Goal: Consume media (video, audio)

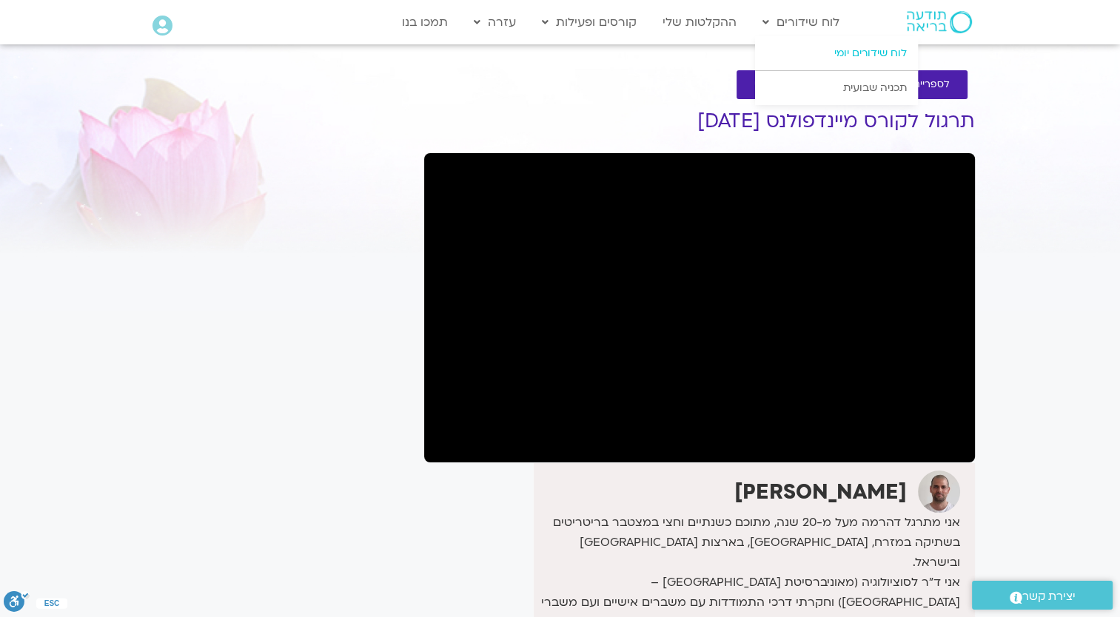
click at [844, 48] on link "לוח שידורים יומי" at bounding box center [836, 53] width 163 height 34
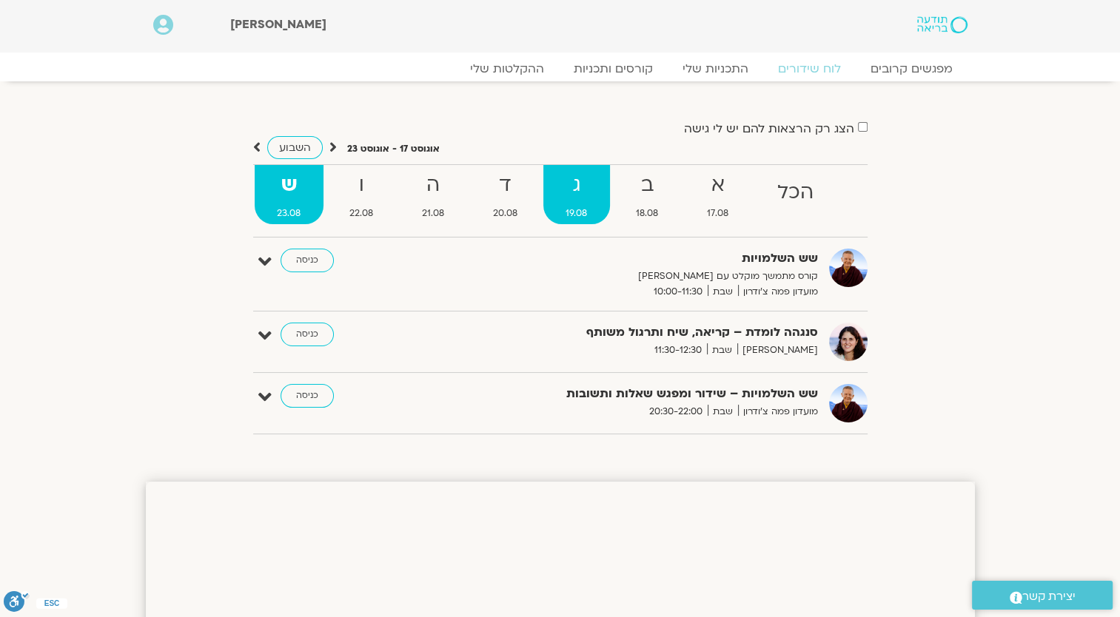
click at [560, 200] on strong "ג" at bounding box center [576, 185] width 67 height 33
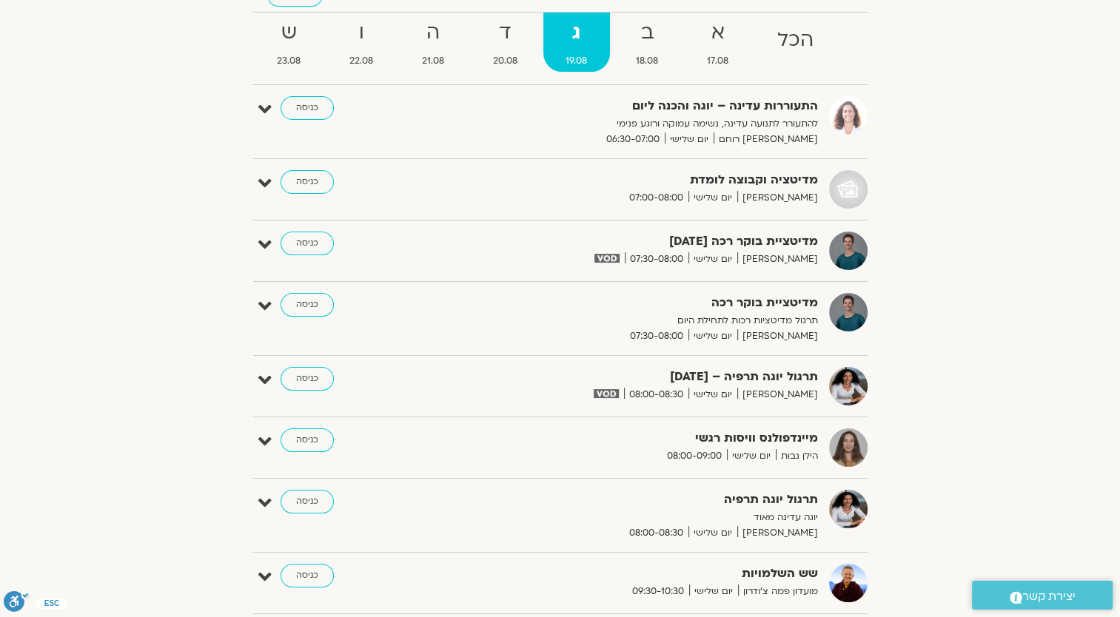
scroll to position [148, 0]
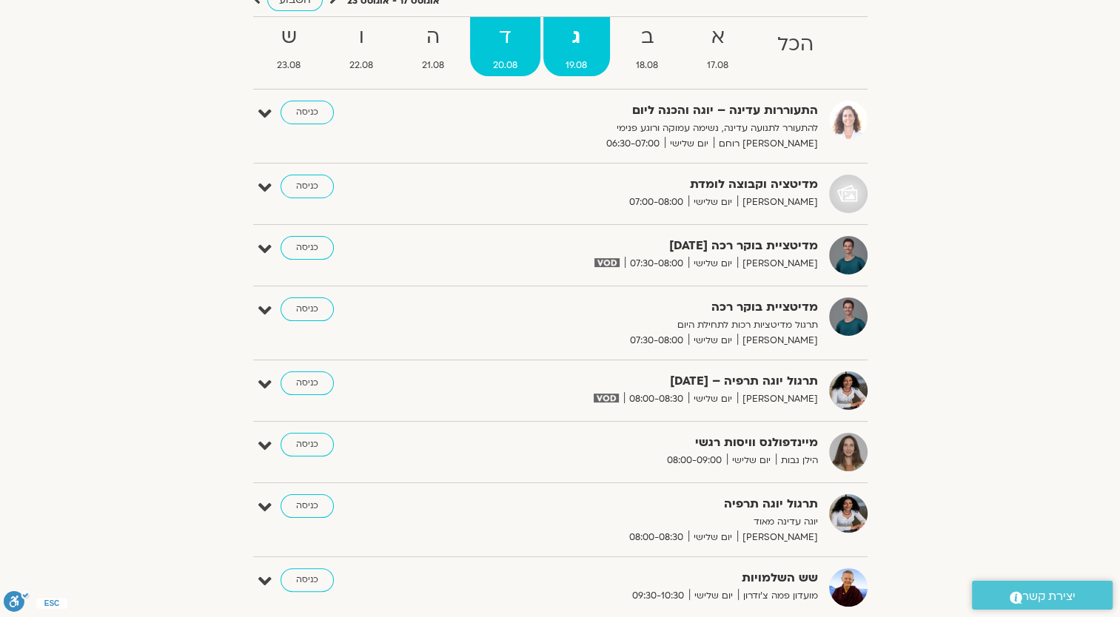
click at [518, 43] on strong "ד" at bounding box center [505, 37] width 70 height 33
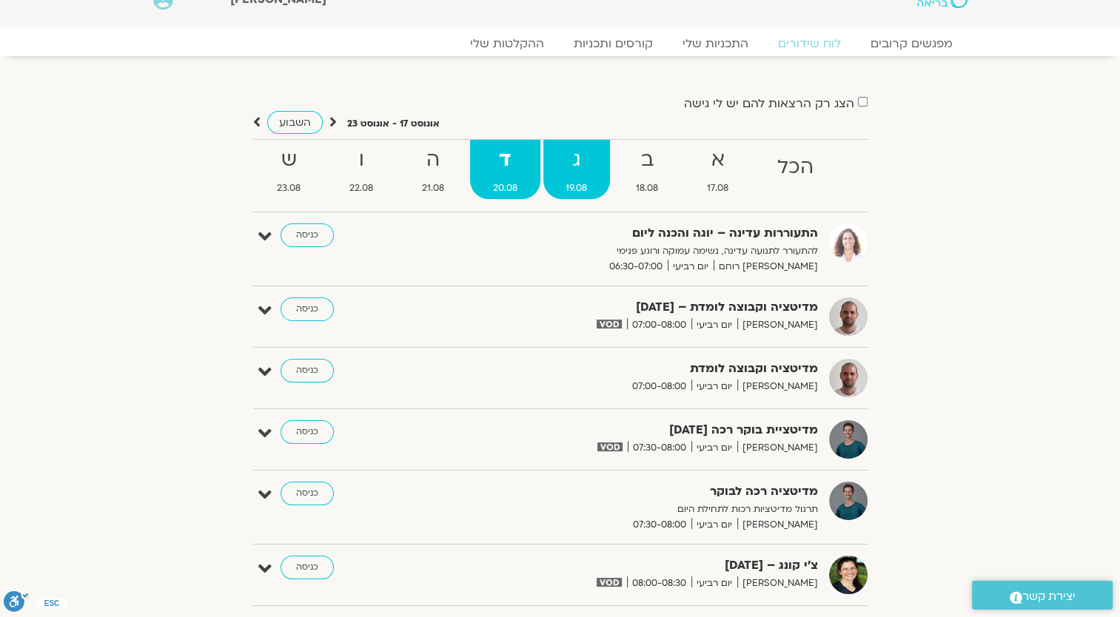
scroll to position [0, 0]
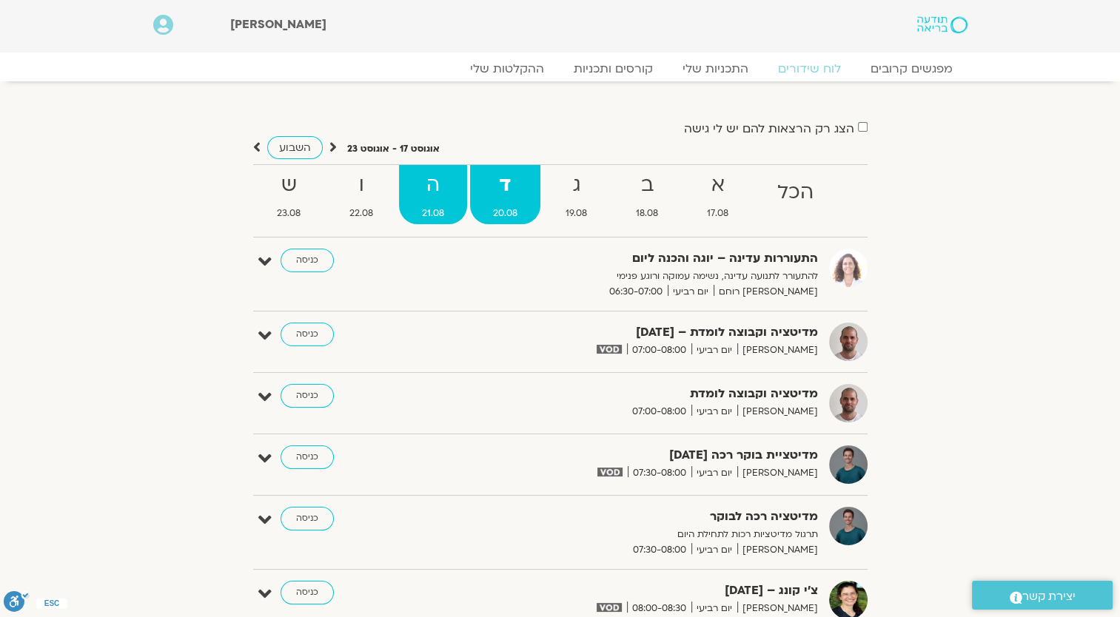
click at [452, 190] on strong "ה" at bounding box center [433, 185] width 68 height 33
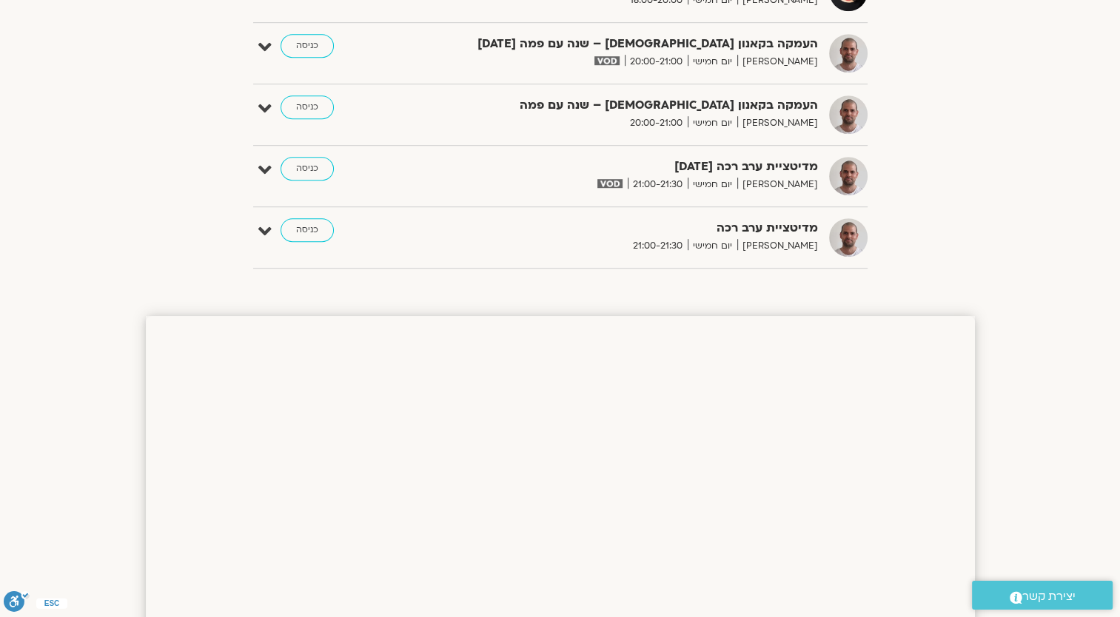
scroll to position [888, 0]
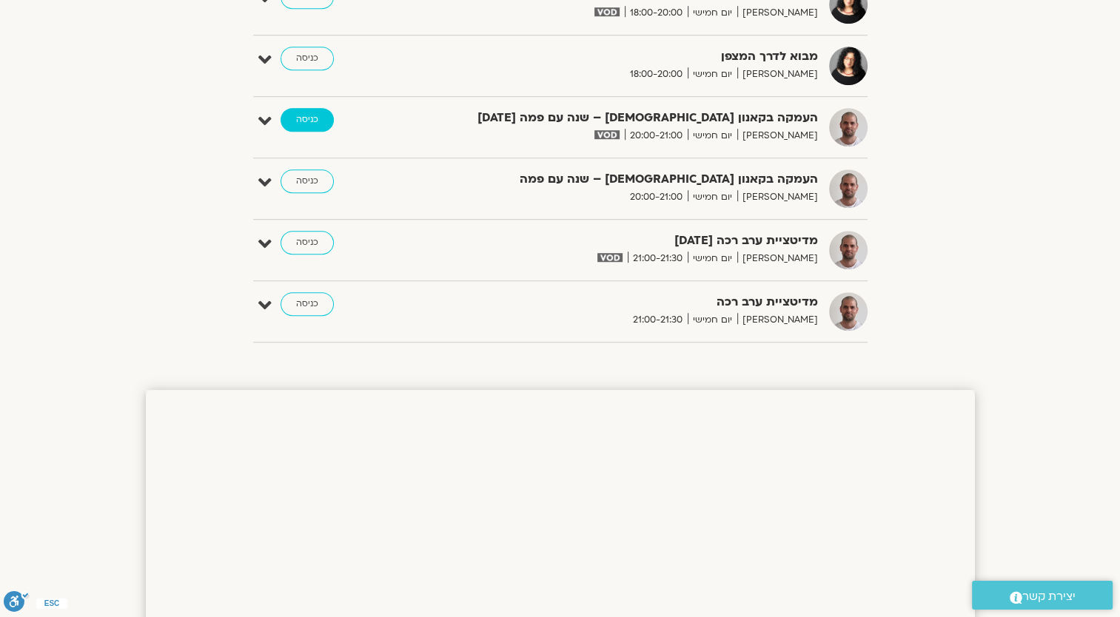
click at [307, 120] on link "כניסה" at bounding box center [307, 120] width 53 height 24
